Goal: Task Accomplishment & Management: Use online tool/utility

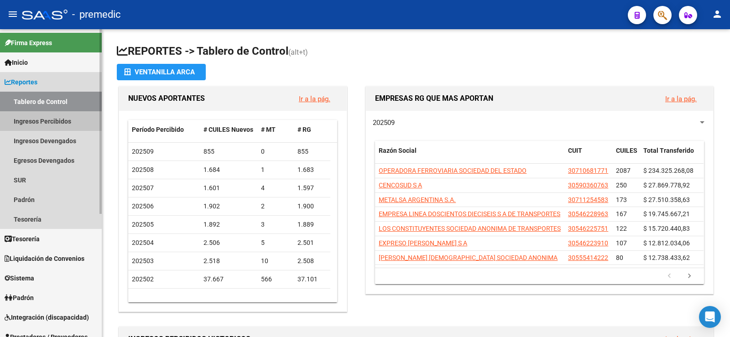
click at [52, 121] on link "Ingresos Percibidos" at bounding box center [51, 121] width 102 height 20
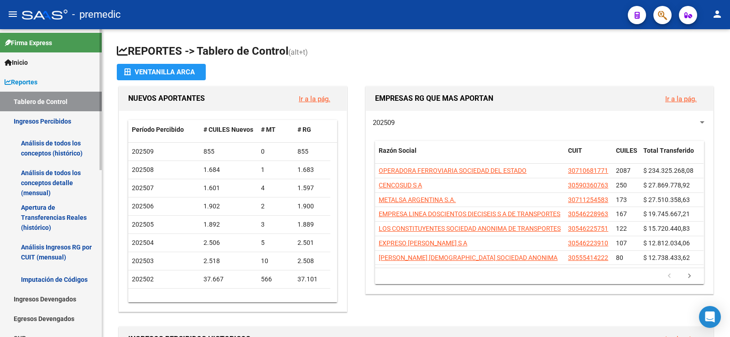
click at [58, 151] on link "Análisis de todos los conceptos (histórico)" at bounding box center [51, 148] width 102 height 35
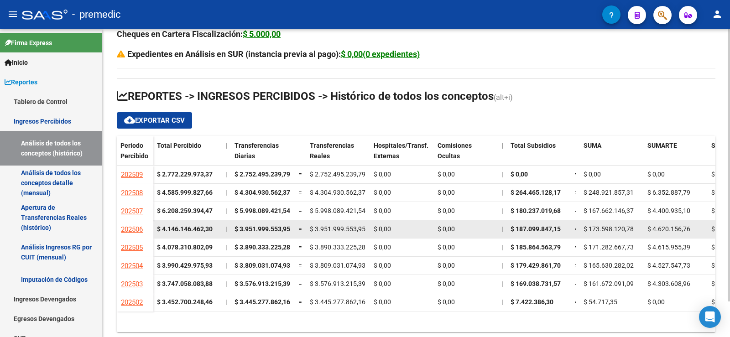
scroll to position [40, 0]
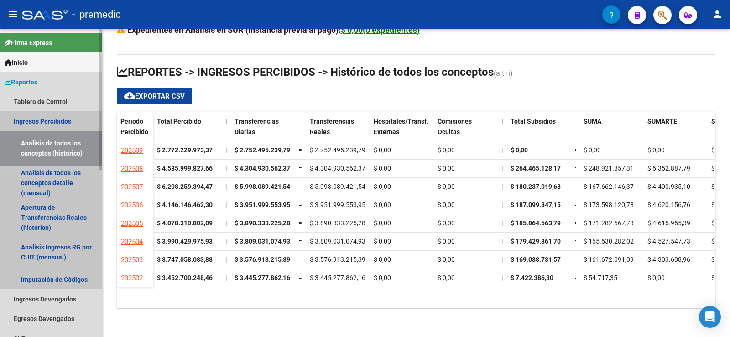
click at [43, 122] on link "Ingresos Percibidos" at bounding box center [51, 121] width 102 height 20
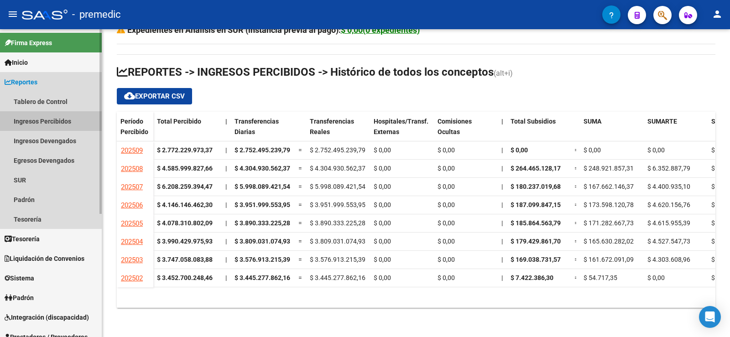
click at [59, 116] on link "Ingresos Percibidos" at bounding box center [51, 121] width 102 height 20
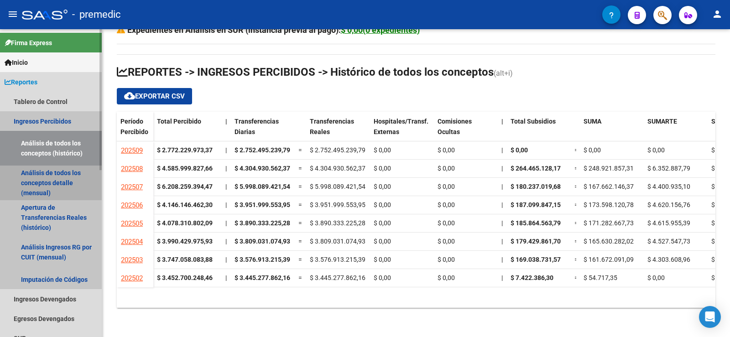
click at [64, 171] on link "Análisis de todos los conceptos detalle (mensual)" at bounding box center [51, 183] width 102 height 35
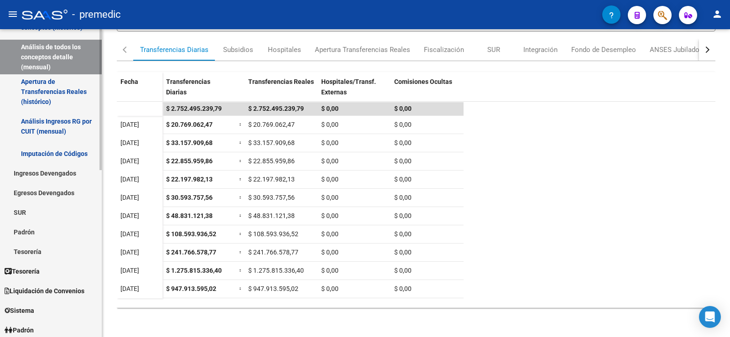
scroll to position [182, 0]
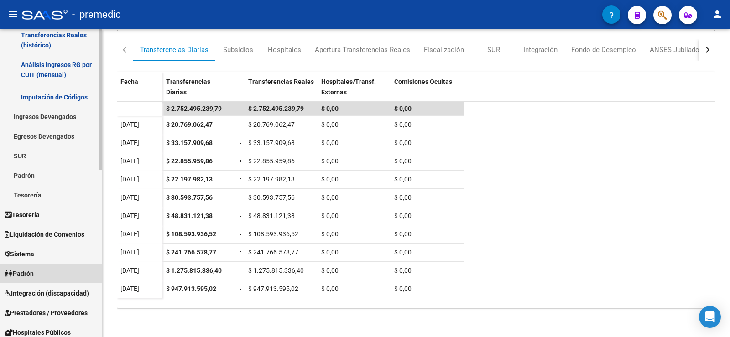
click at [28, 269] on span "Padrón" at bounding box center [19, 274] width 29 height 10
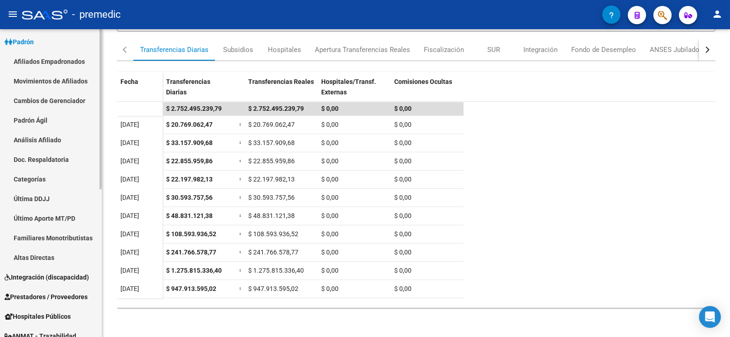
scroll to position [0, 0]
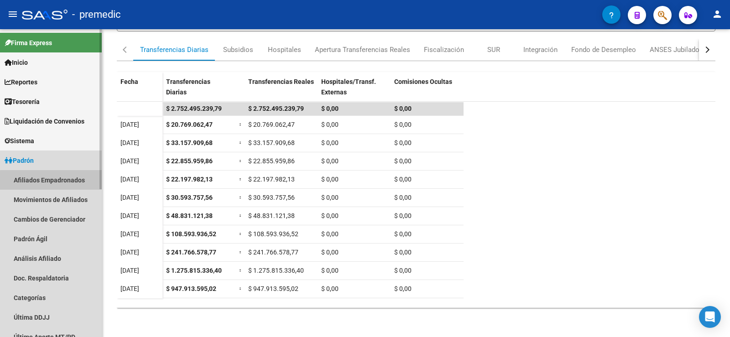
click at [57, 181] on link "Afiliados Empadronados" at bounding box center [51, 180] width 102 height 20
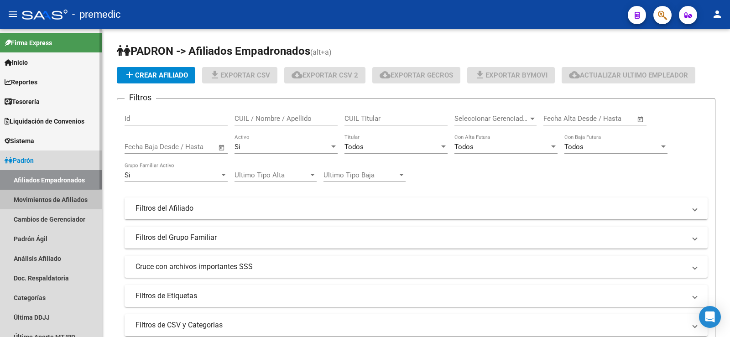
click at [60, 202] on link "Movimientos de Afiliados" at bounding box center [51, 200] width 102 height 20
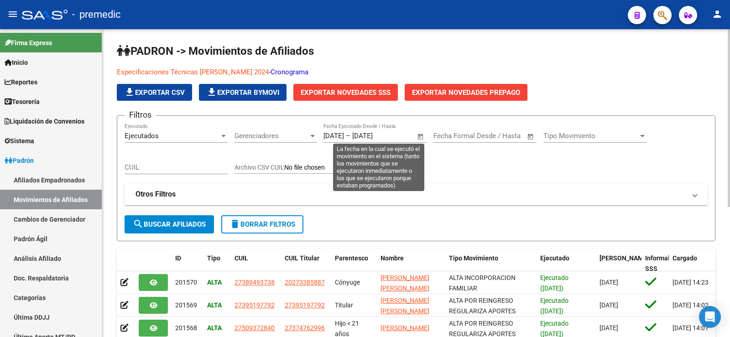
click at [419, 136] on span "Open calendar" at bounding box center [420, 136] width 22 height 22
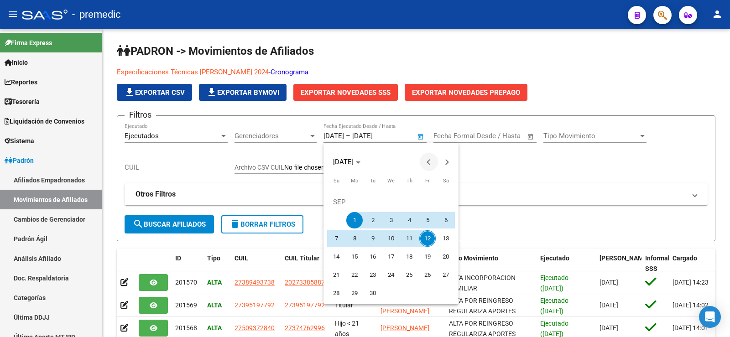
click at [425, 163] on span "Previous month" at bounding box center [428, 162] width 18 height 18
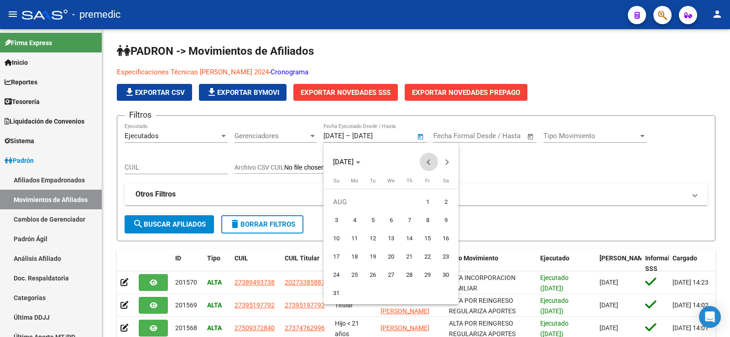
click at [425, 159] on span "Previous month" at bounding box center [428, 162] width 18 height 18
click at [374, 259] on span "15" at bounding box center [372, 257] width 16 height 16
type input "[DATE]"
click at [449, 164] on span "Next month" at bounding box center [447, 162] width 18 height 18
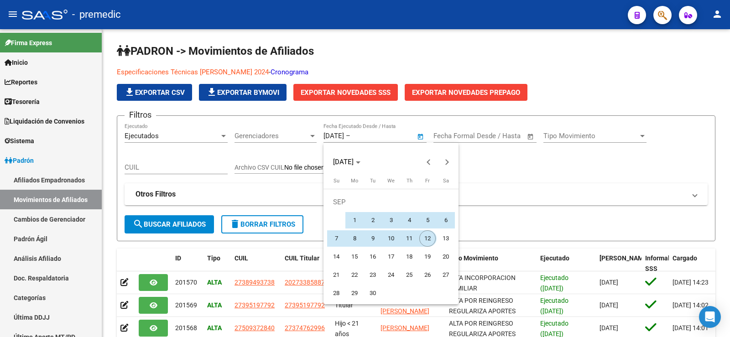
click at [429, 238] on span "12" at bounding box center [427, 238] width 16 height 16
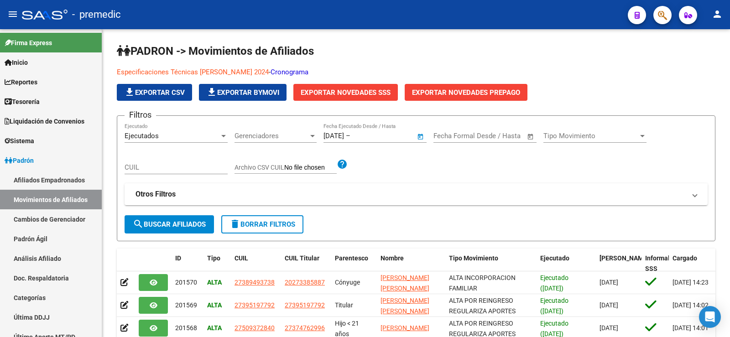
type input "[DATE]"
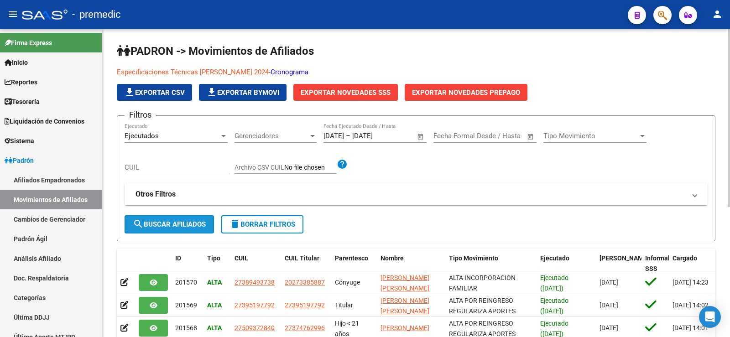
click at [173, 224] on span "search Buscar Afiliados" at bounding box center [169, 224] width 73 height 8
click at [337, 96] on span "Exportar Novedades SSS" at bounding box center [345, 92] width 90 height 8
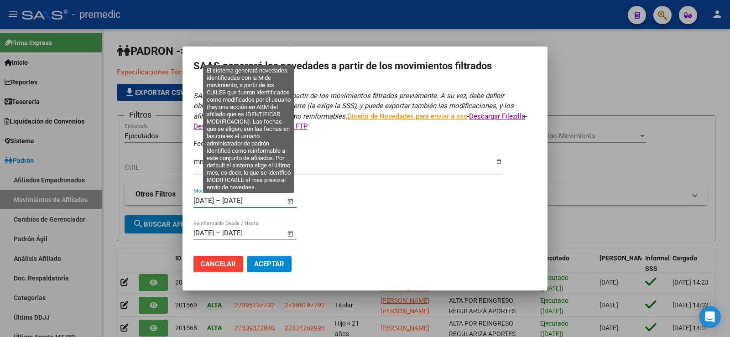
click at [195, 199] on input "[DATE]" at bounding box center [203, 201] width 21 height 8
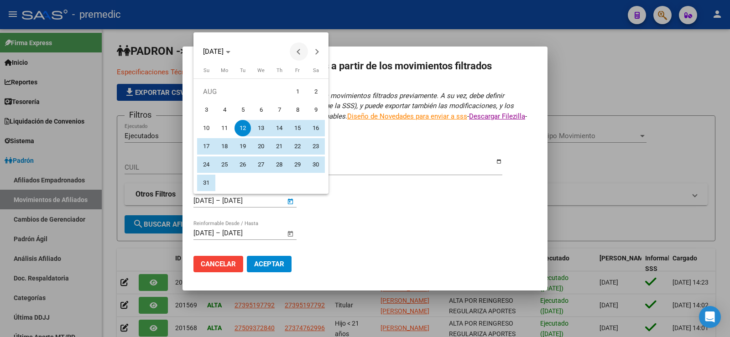
click at [296, 50] on span "Previous month" at bounding box center [299, 51] width 18 height 18
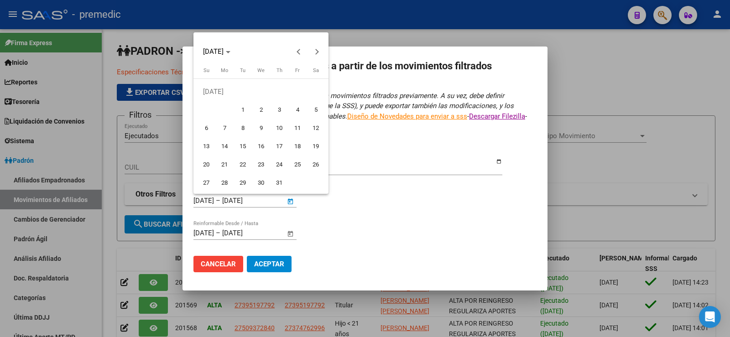
click at [245, 141] on span "15" at bounding box center [242, 146] width 16 height 16
type input "[DATE]"
click at [316, 51] on button "Next month" at bounding box center [317, 51] width 18 height 18
click at [316, 52] on button "Next month" at bounding box center [317, 51] width 18 height 18
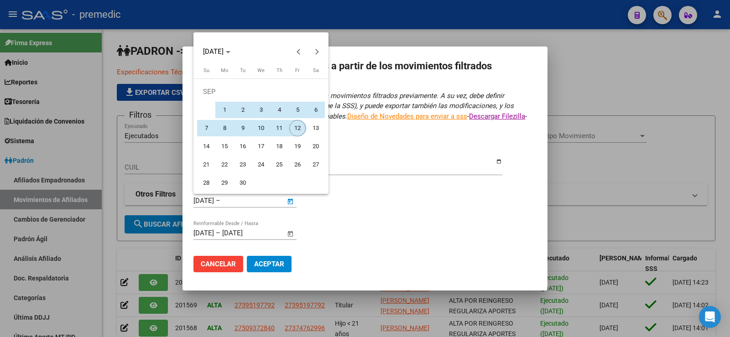
click at [297, 125] on span "12" at bounding box center [297, 128] width 16 height 16
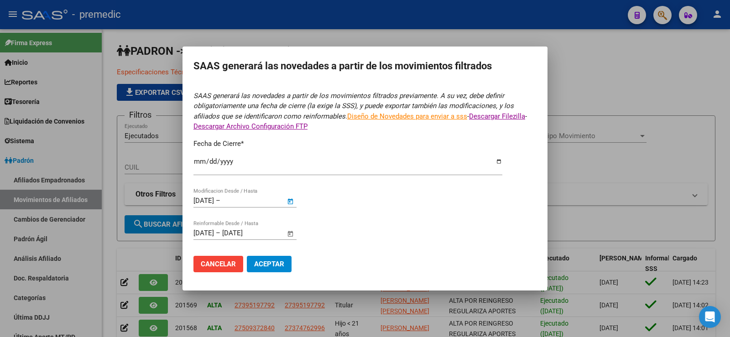
type input "[DATE]"
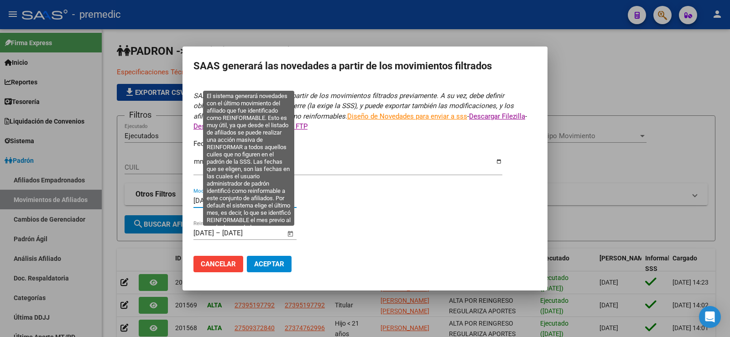
click at [291, 231] on span "Open calendar" at bounding box center [291, 234] width 22 height 22
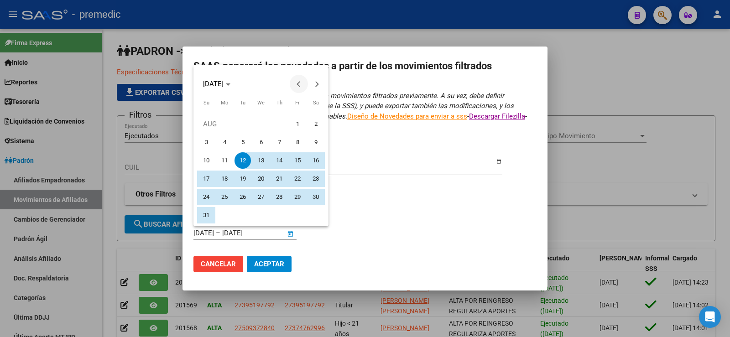
click at [303, 83] on span "Previous month" at bounding box center [299, 84] width 18 height 18
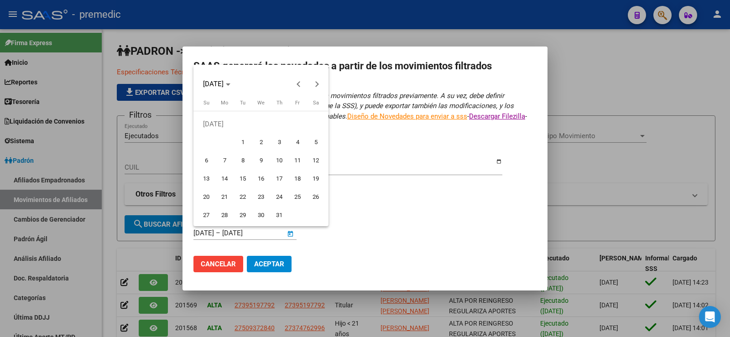
click at [244, 176] on span "15" at bounding box center [242, 179] width 16 height 16
type input "[DATE]"
click at [316, 83] on button "Next month" at bounding box center [317, 84] width 18 height 18
click at [321, 80] on span "Next month" at bounding box center [317, 84] width 18 height 18
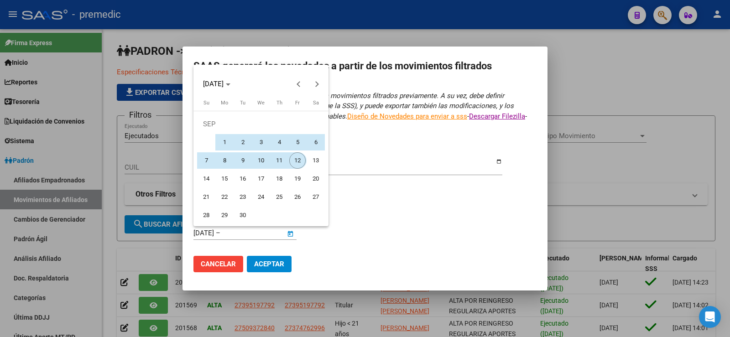
click at [299, 161] on span "12" at bounding box center [297, 160] width 16 height 16
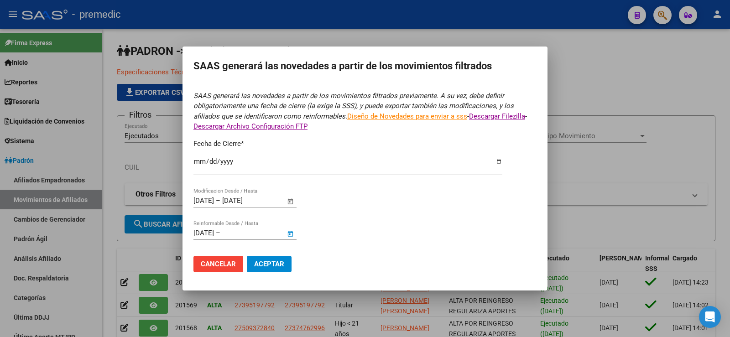
type input "[DATE]"
click at [268, 269] on button "Aceptar" at bounding box center [269, 264] width 45 height 16
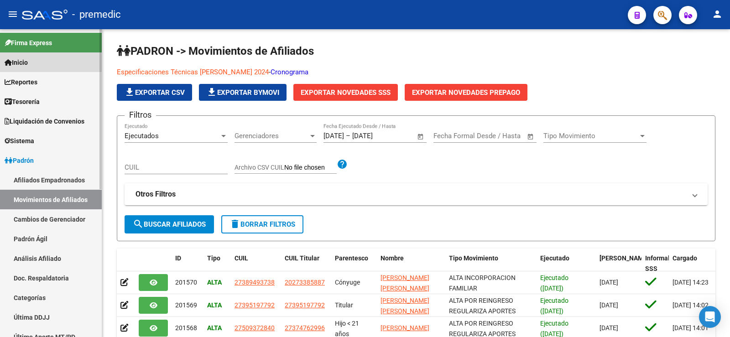
click at [41, 58] on link "Inicio" at bounding box center [51, 62] width 102 height 20
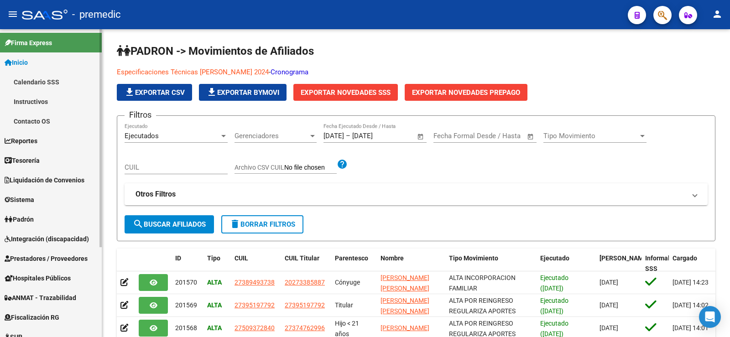
click at [52, 54] on link "Inicio" at bounding box center [51, 62] width 102 height 20
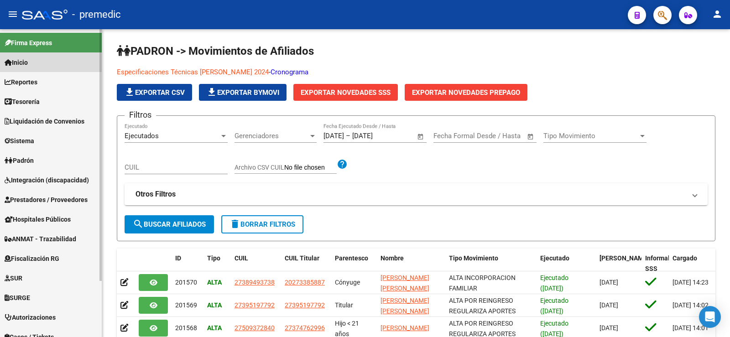
click at [52, 65] on link "Inicio" at bounding box center [51, 62] width 102 height 20
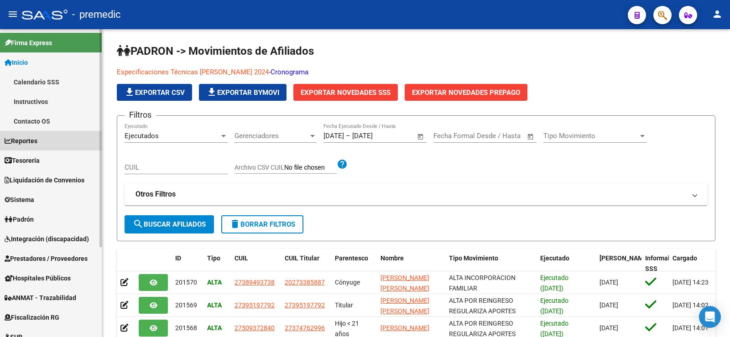
click at [37, 138] on span "Reportes" at bounding box center [21, 141] width 33 height 10
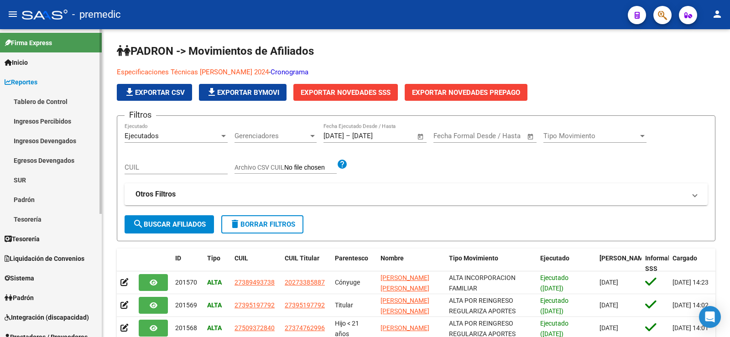
click at [64, 104] on link "Tablero de Control" at bounding box center [51, 102] width 102 height 20
